Goal: Task Accomplishment & Management: Complete application form

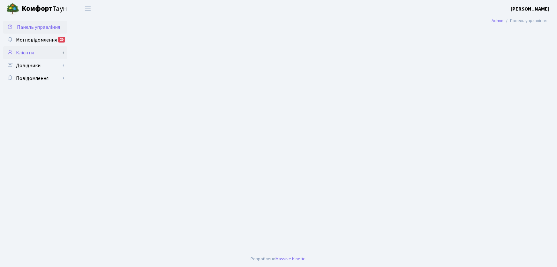
click at [33, 54] on link "Клієнти" at bounding box center [35, 52] width 64 height 13
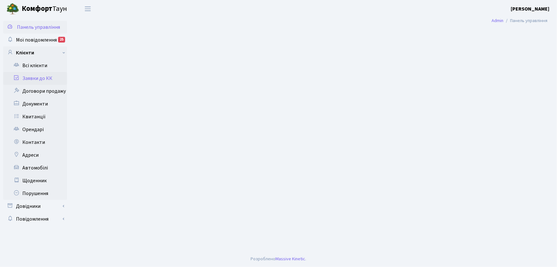
click at [55, 80] on link "Заявки до КК" at bounding box center [35, 78] width 64 height 13
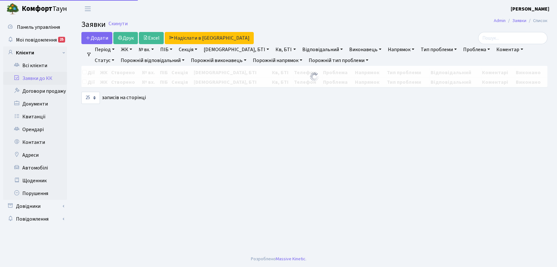
select select "25"
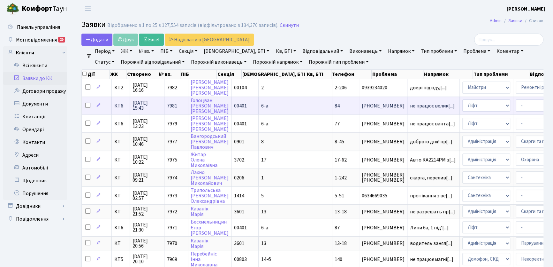
click at [407, 108] on td "не працює велик[...]" at bounding box center [433, 105] width 52 height 18
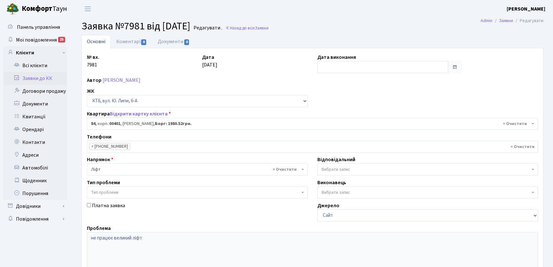
select select "17176"
click at [112, 35] on link "Коментарі 0" at bounding box center [132, 41] width 42 height 13
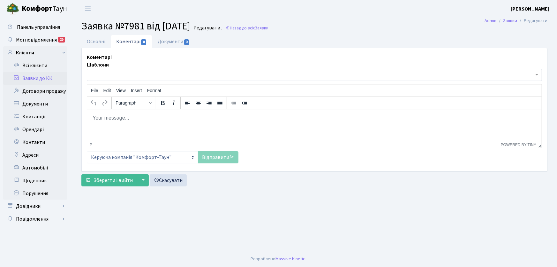
click at [121, 81] on div "Шаблони - Відмова Борги Заявку прийнято в роботу Передано до "Майстерліфт" Напр…" at bounding box center [314, 112] width 455 height 102
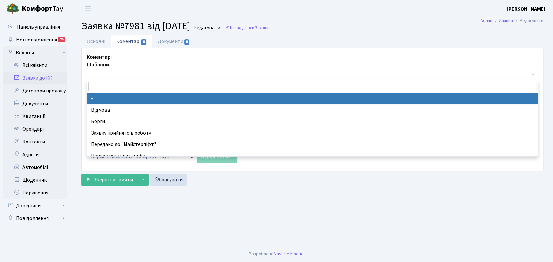
click at [110, 77] on span "-" at bounding box center [310, 75] width 439 height 6
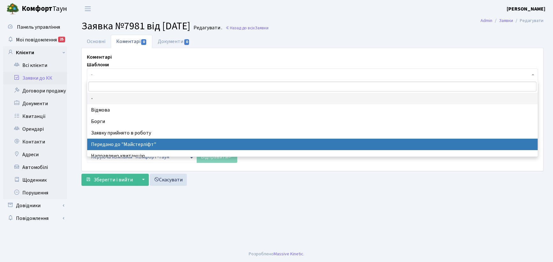
drag, startPoint x: 129, startPoint y: 147, endPoint x: 201, endPoint y: 149, distance: 72.5
select select "9"
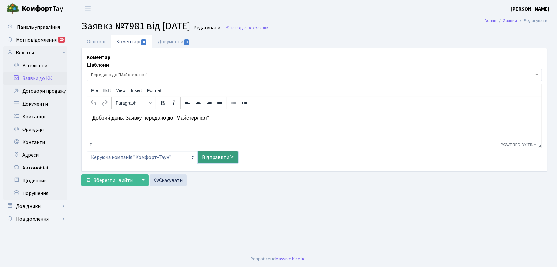
click at [204, 151] on link "Відправити" at bounding box center [218, 157] width 41 height 12
select select
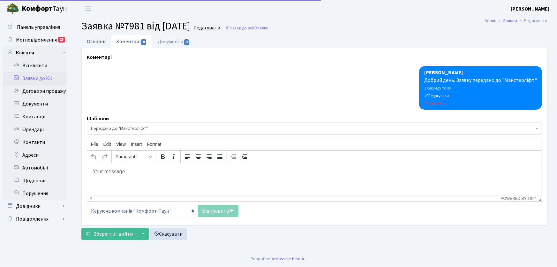
click at [94, 42] on link "Основні" at bounding box center [95, 41] width 29 height 13
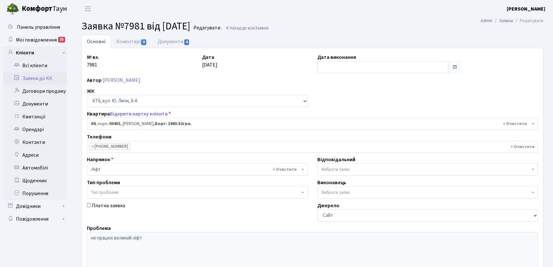
click at [45, 78] on link "Заявки до КК" at bounding box center [35, 78] width 64 height 13
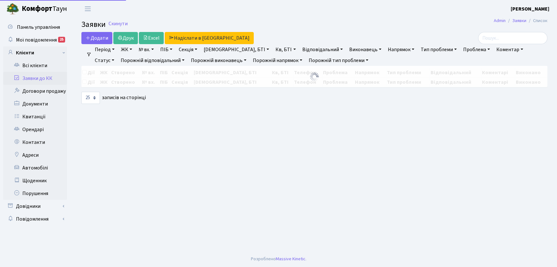
select select "25"
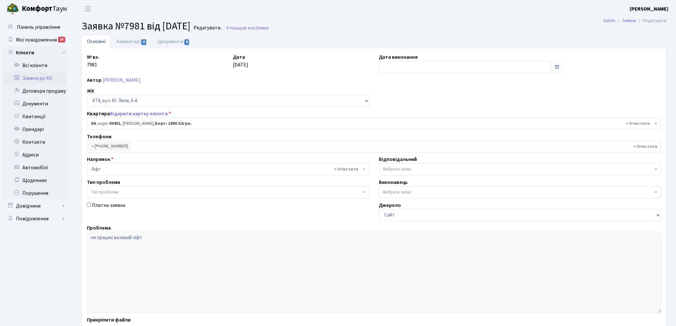
select select "17176"
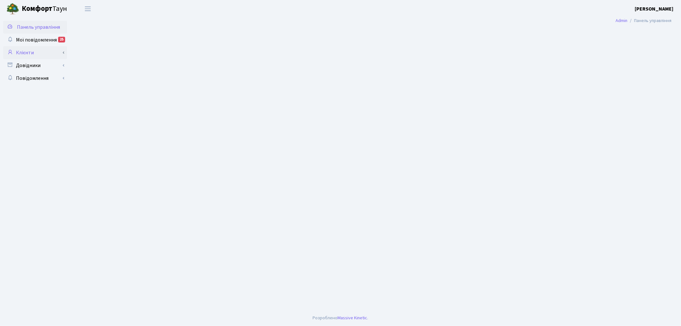
click at [42, 53] on link "Клієнти" at bounding box center [35, 52] width 64 height 13
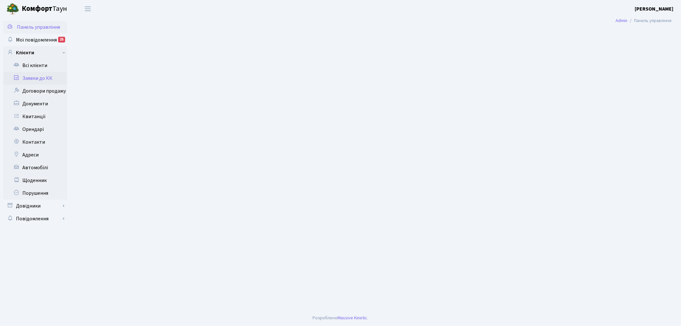
click at [41, 74] on link "Заявки до КК" at bounding box center [35, 78] width 64 height 13
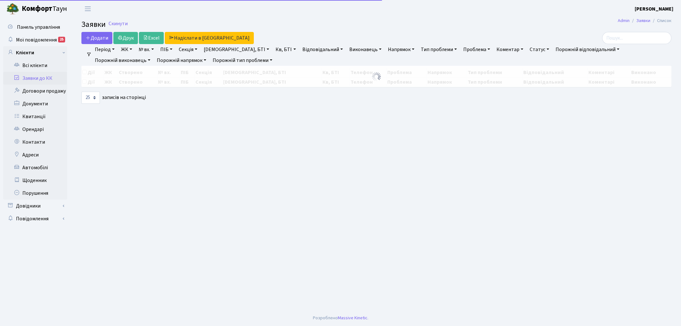
select select "25"
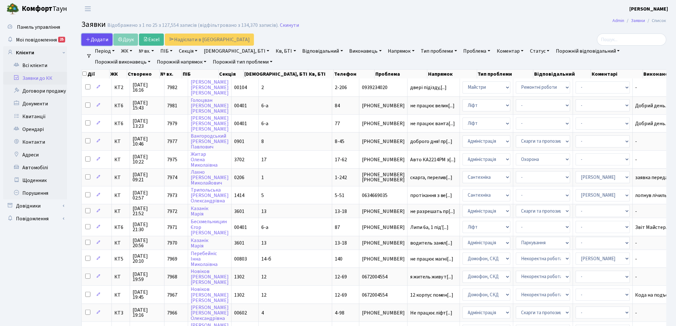
click at [102, 40] on span "Додати" at bounding box center [97, 39] width 23 height 7
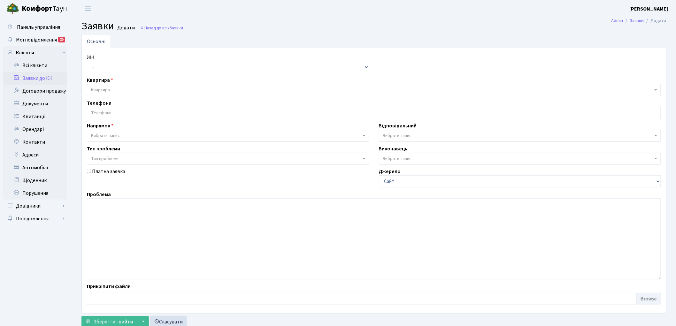
drag, startPoint x: 98, startPoint y: 75, endPoint x: 96, endPoint y: 69, distance: 6.4
click at [98, 75] on div "ЖК - КТ, вул. Регенераторна, 4 КТ2, просп. [STREET_ADDRESS] [STREET_ADDRESS] [P…" at bounding box center [373, 180] width 583 height 254
click at [96, 69] on select "- КТ, вул. Регенераторна, 4 КТ2, просп. [STREET_ADDRESS] [STREET_ADDRESS] [PERS…" at bounding box center [228, 67] width 282 height 12
select select "271"
click at [87, 61] on select "- КТ, вул. Регенераторна, 4 КТ2, просп. [STREET_ADDRESS] [STREET_ADDRESS] [PERS…" at bounding box center [228, 67] width 282 height 12
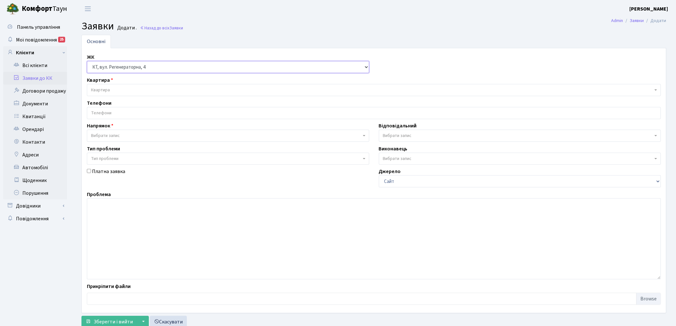
select select
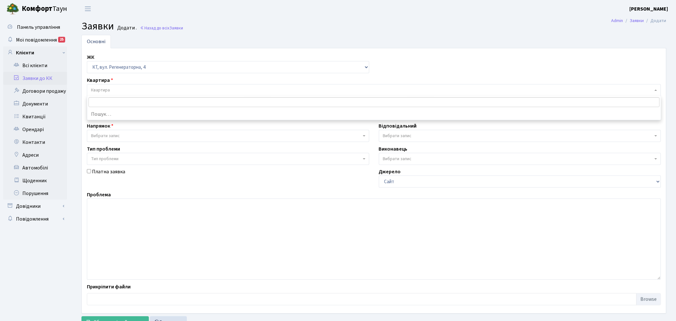
click at [104, 94] on span "Квартира" at bounding box center [374, 90] width 574 height 12
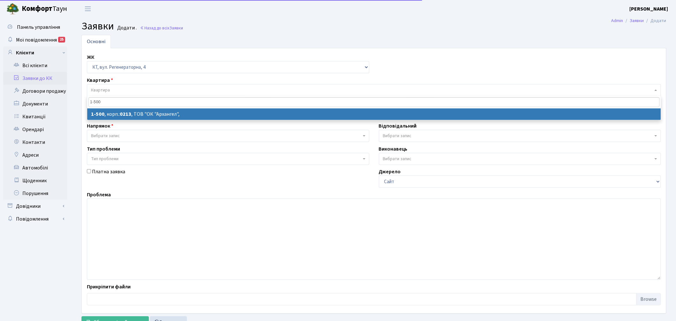
type input "1-500"
select select
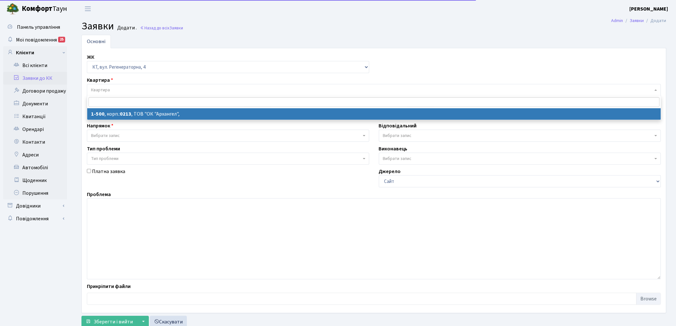
select select "16285"
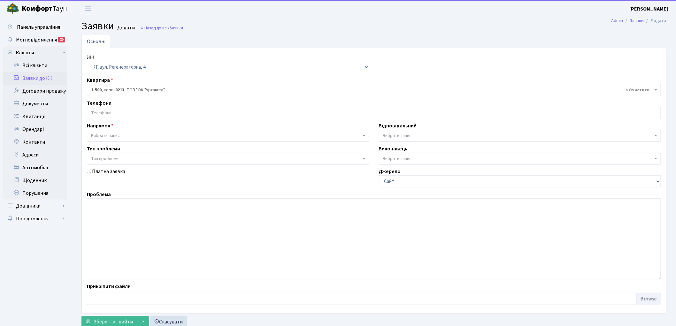
click at [118, 107] on input "search" at bounding box center [373, 112] width 573 height 11
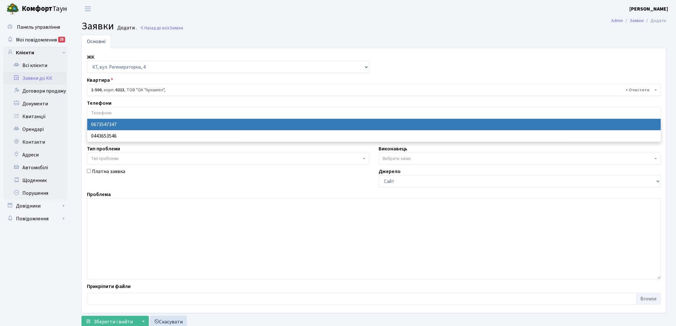
select select "28693"
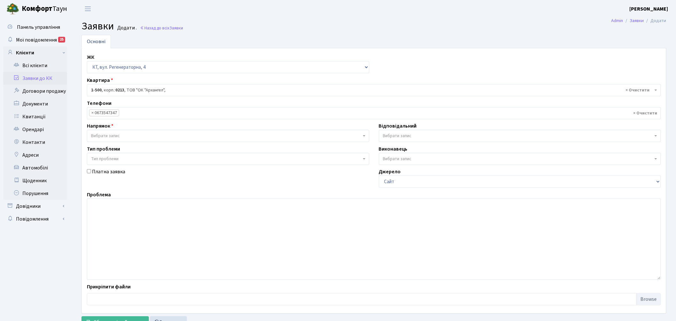
click at [104, 133] on span "Вибрати запис" at bounding box center [105, 136] width 29 height 6
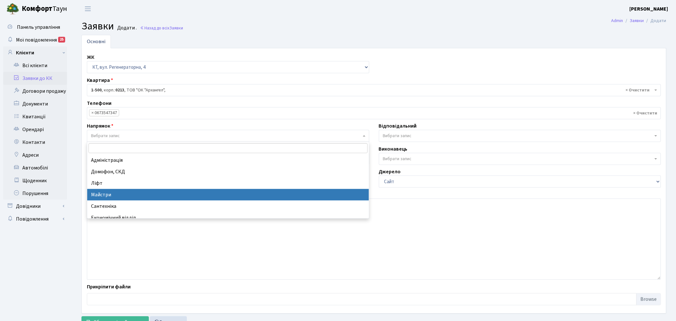
select select "1"
select select
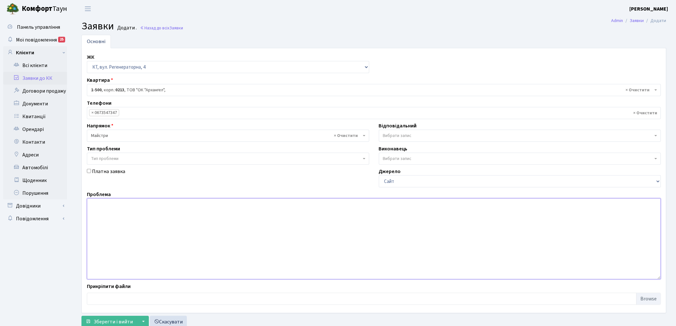
click at [123, 227] on textarea at bounding box center [374, 238] width 574 height 81
type textarea "9кпп не працює калитка біля магазину резетка"
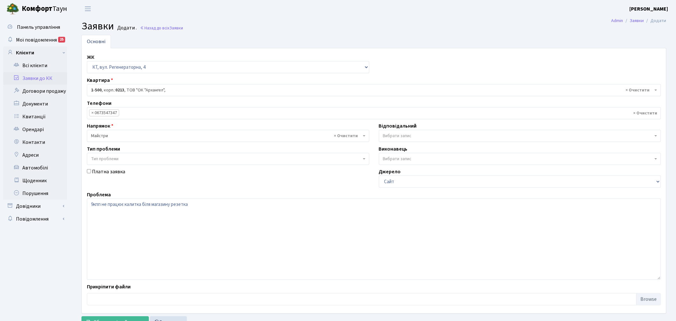
click at [401, 139] on span "Вибрати запис" at bounding box center [397, 136] width 29 height 6
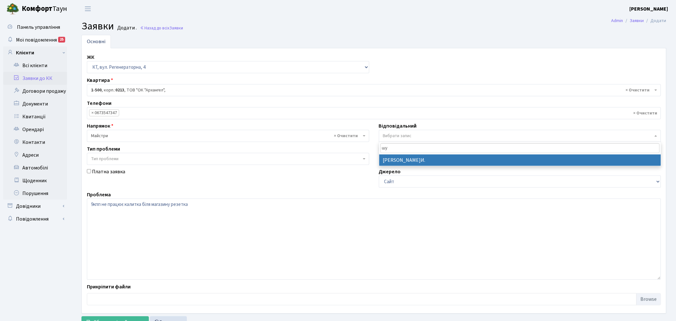
type input "шу"
select select "18"
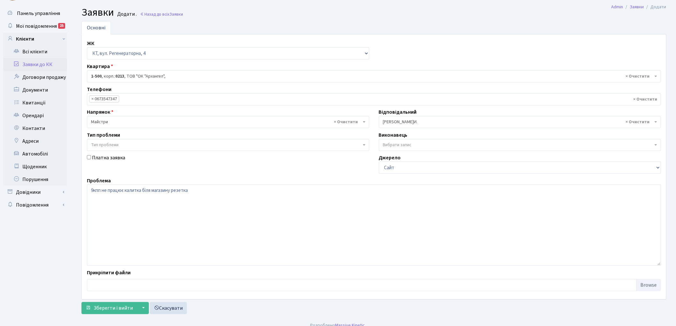
scroll to position [21, 0]
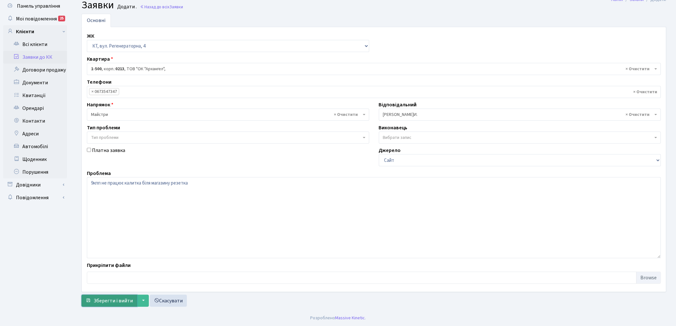
click at [130, 299] on span "Зберегти і вийти" at bounding box center [113, 300] width 39 height 7
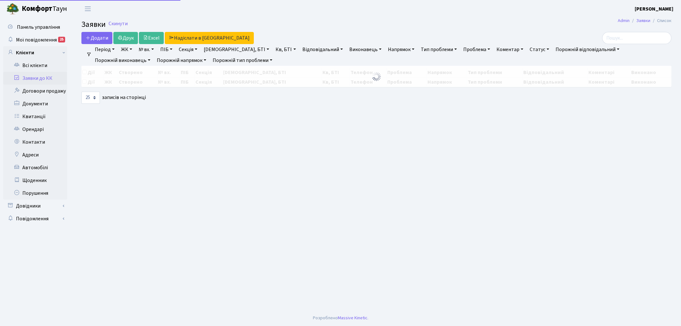
select select "25"
